Goal: Find specific page/section: Find specific page/section

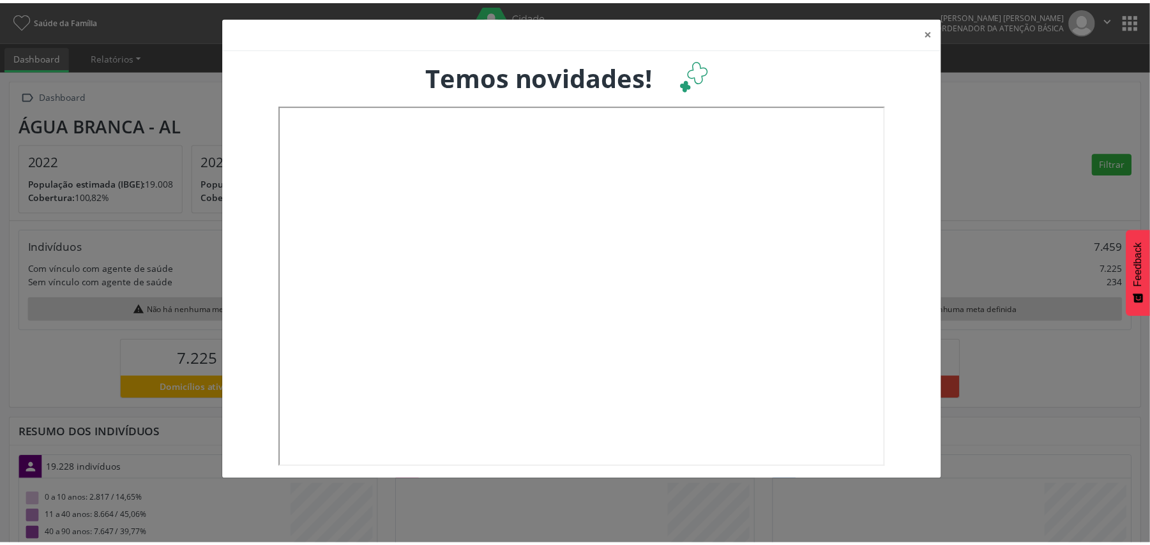
scroll to position [213, 380]
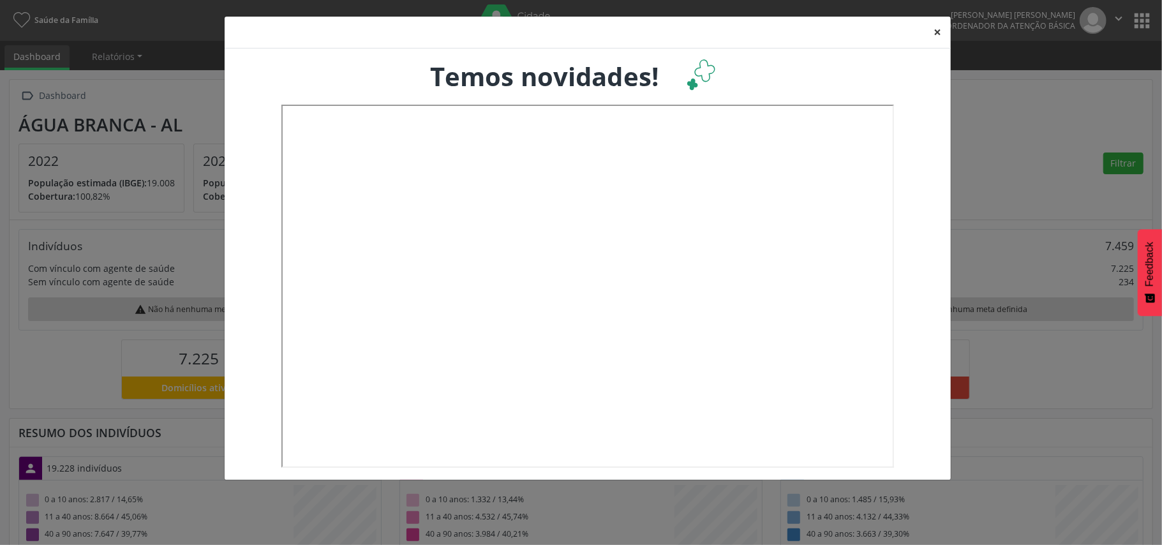
click at [938, 31] on button "×" at bounding box center [939, 32] width 26 height 31
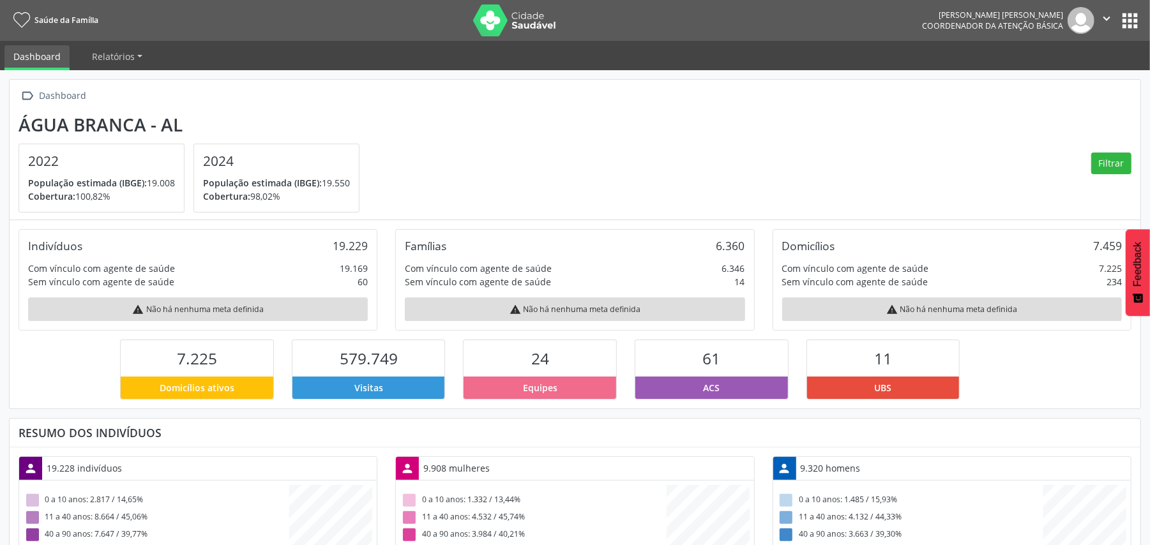
scroll to position [638066, 637902]
click at [1128, 20] on button "apps" at bounding box center [1129, 21] width 22 height 22
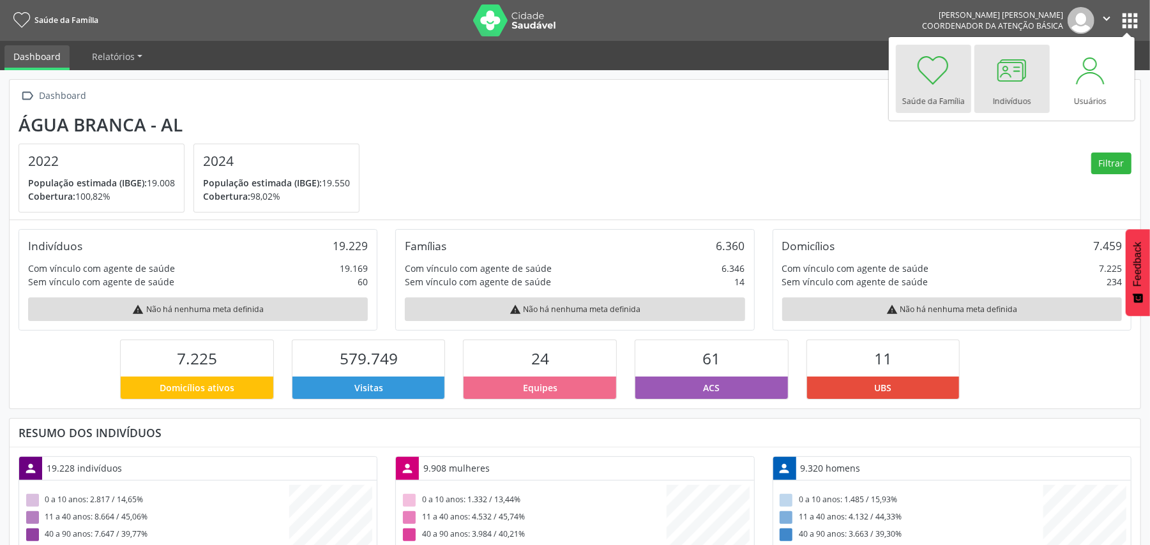
click at [1015, 70] on div at bounding box center [1012, 70] width 38 height 38
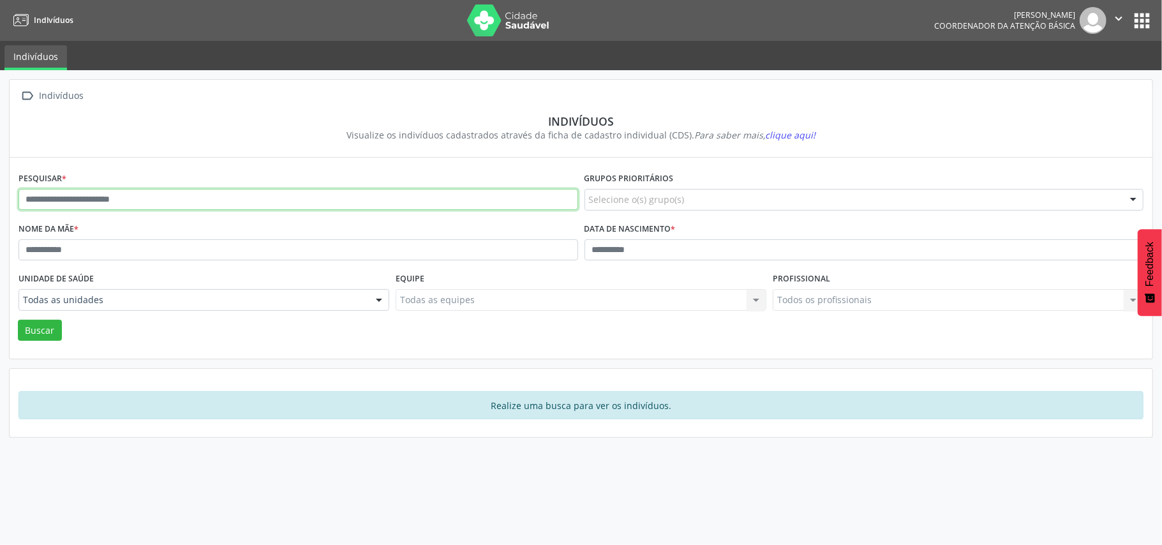
click at [45, 194] on input "text" at bounding box center [299, 200] width 560 height 22
type input "**********"
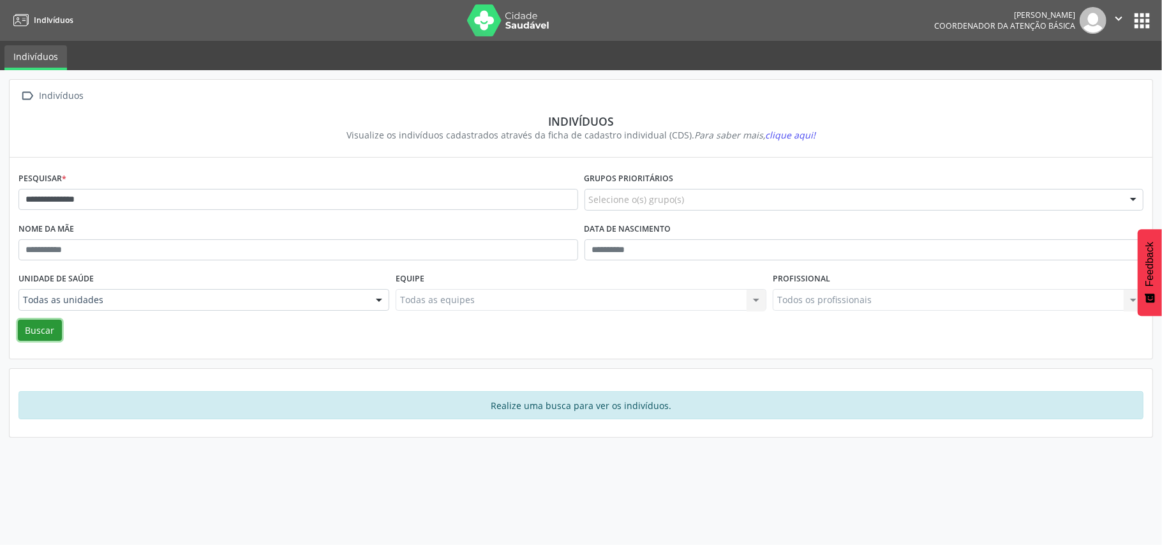
click at [40, 333] on button "Buscar" at bounding box center [40, 331] width 44 height 22
